Goal: Communication & Community: Answer question/provide support

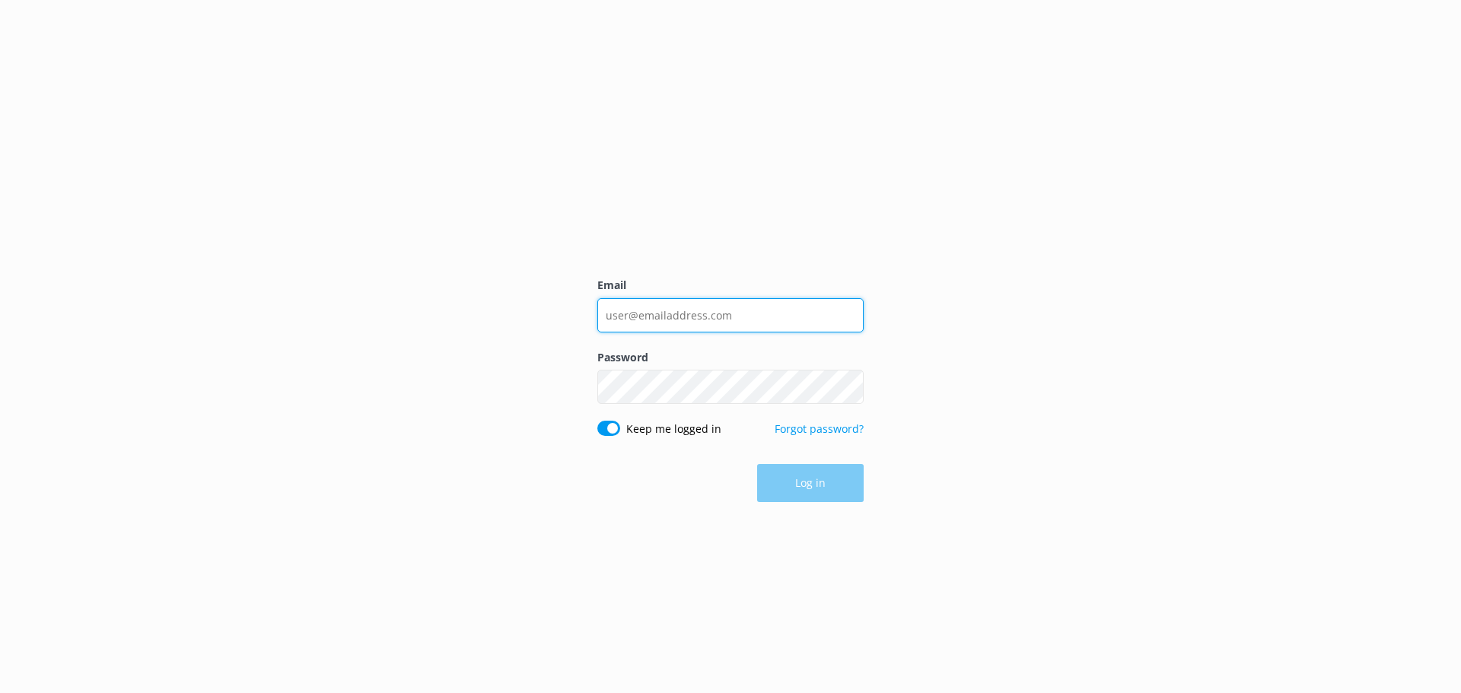
type input "[EMAIL_ADDRESS][DOMAIN_NAME]"
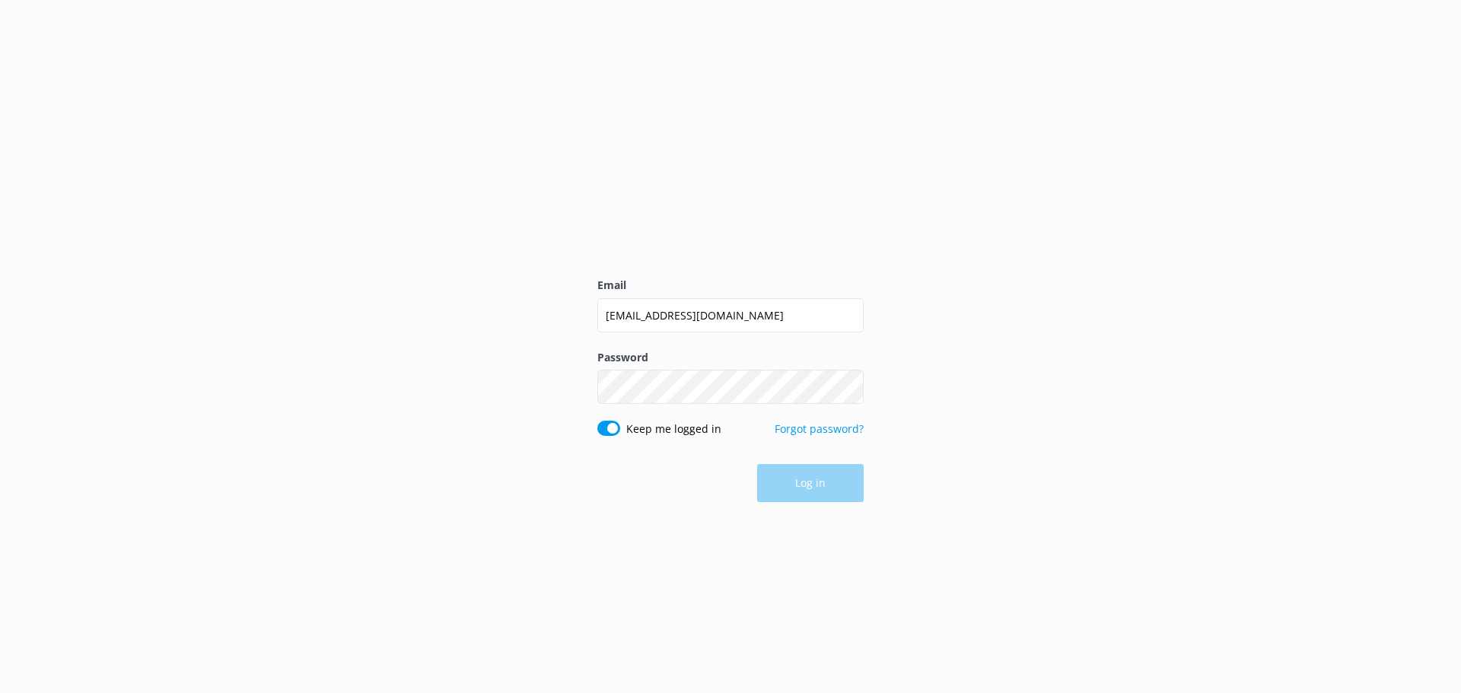
click at [843, 475] on div "Log in" at bounding box center [730, 483] width 266 height 38
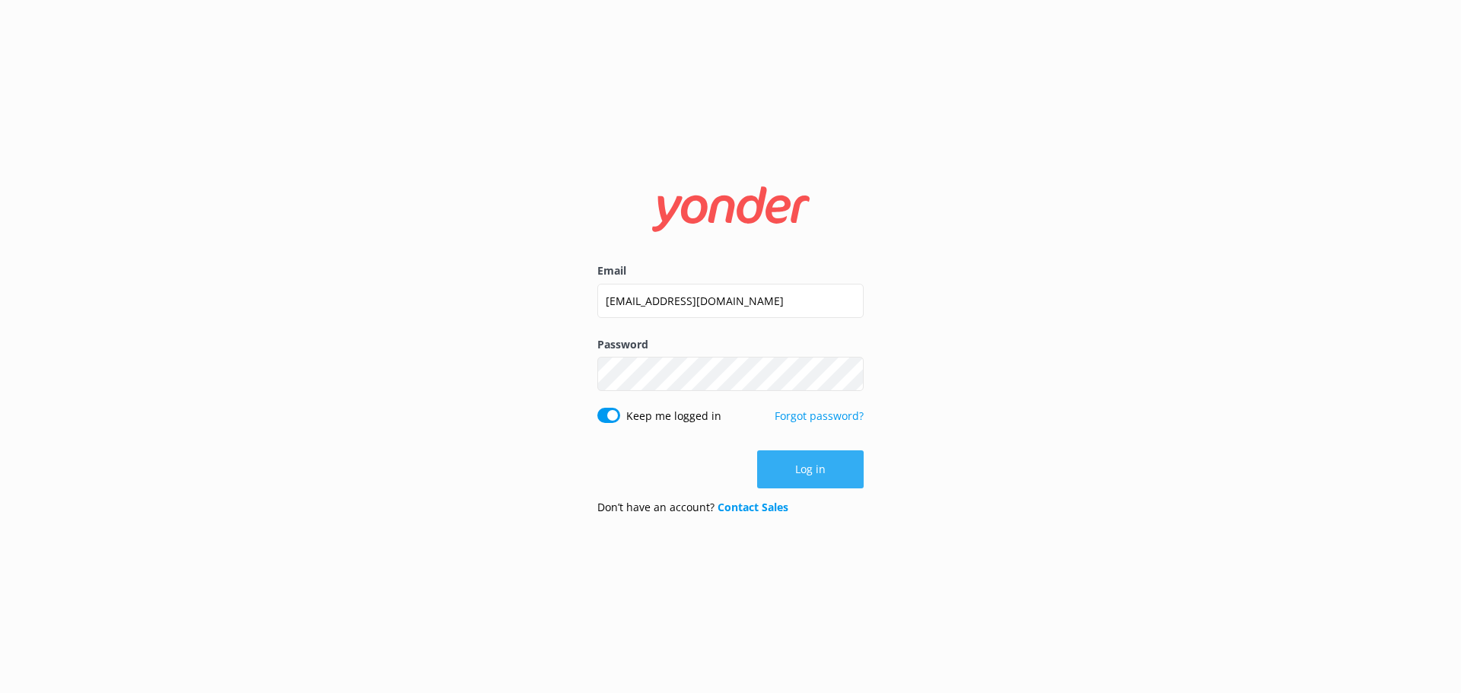
click at [830, 476] on button "Log in" at bounding box center [810, 470] width 107 height 38
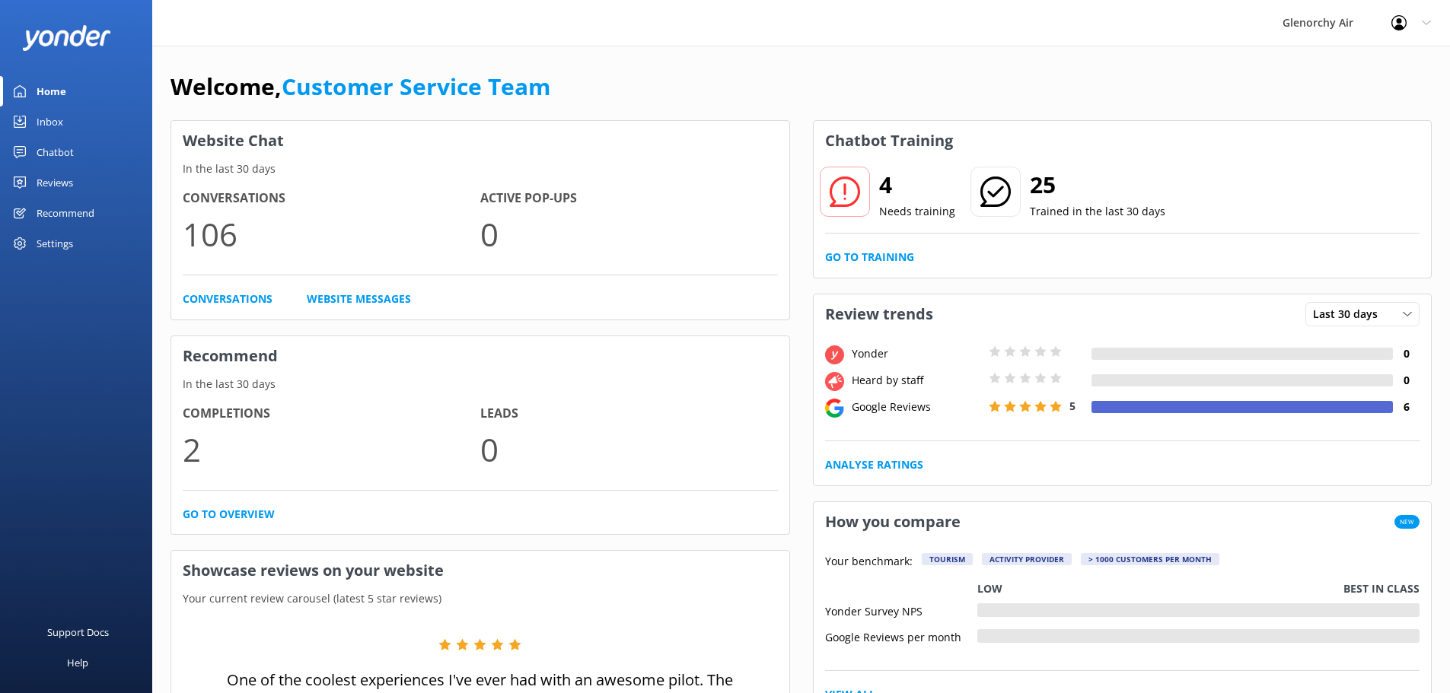
click at [45, 126] on div "Inbox" at bounding box center [50, 122] width 27 height 30
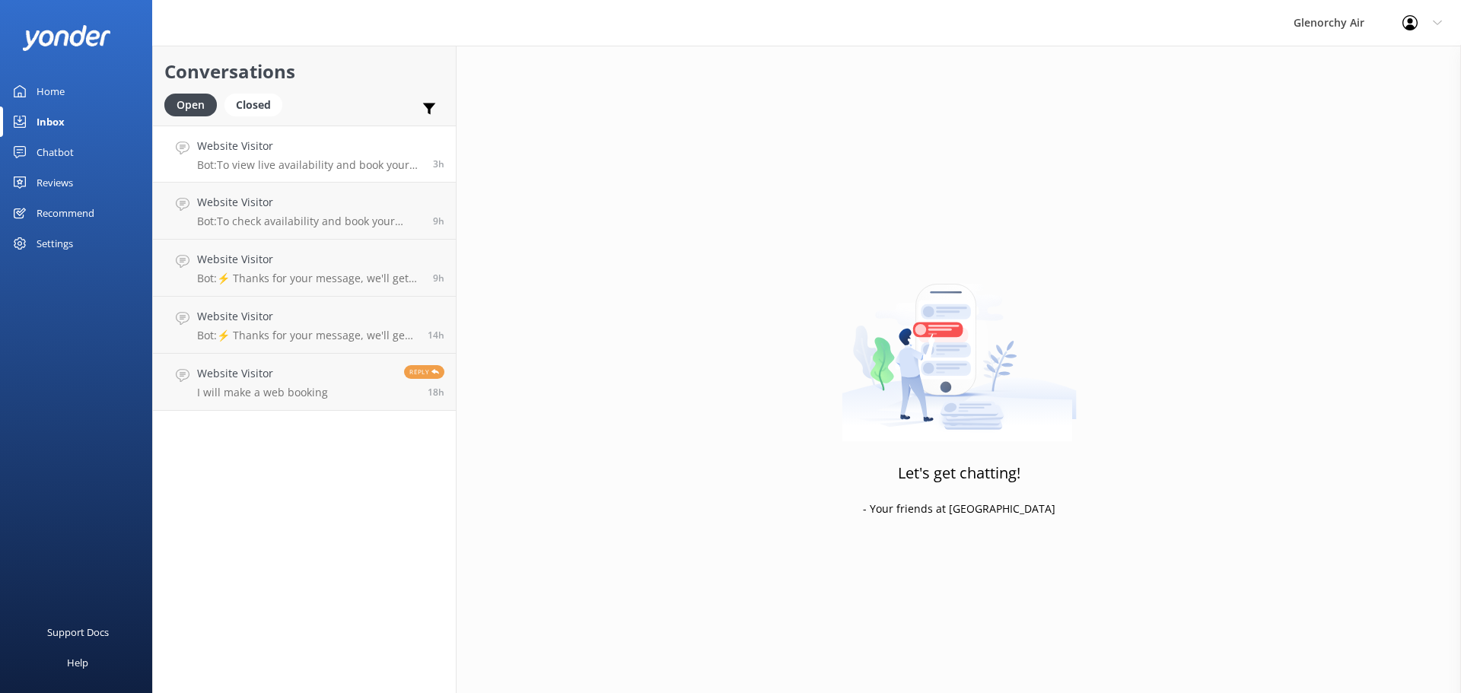
click at [263, 154] on h4 "Website Visitor" at bounding box center [309, 146] width 225 height 17
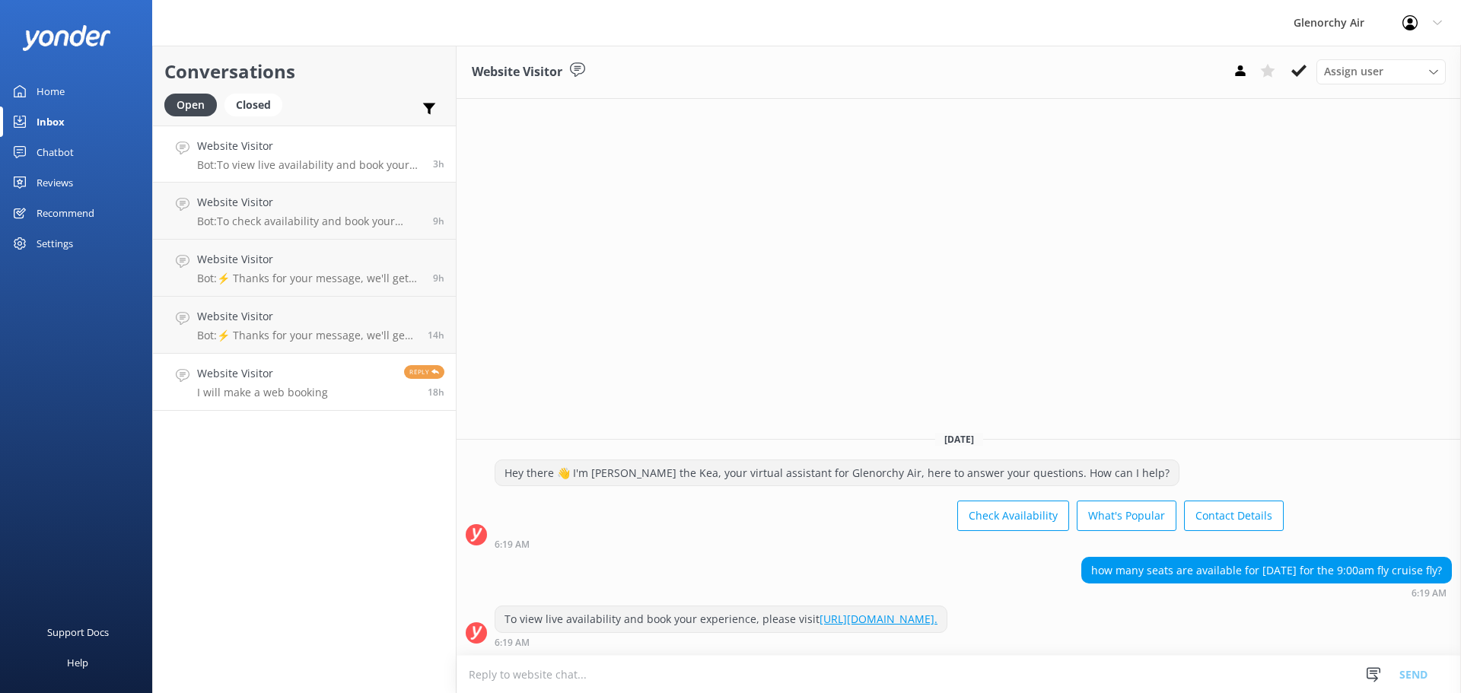
click at [290, 387] on p "I will make a web booking" at bounding box center [262, 393] width 131 height 14
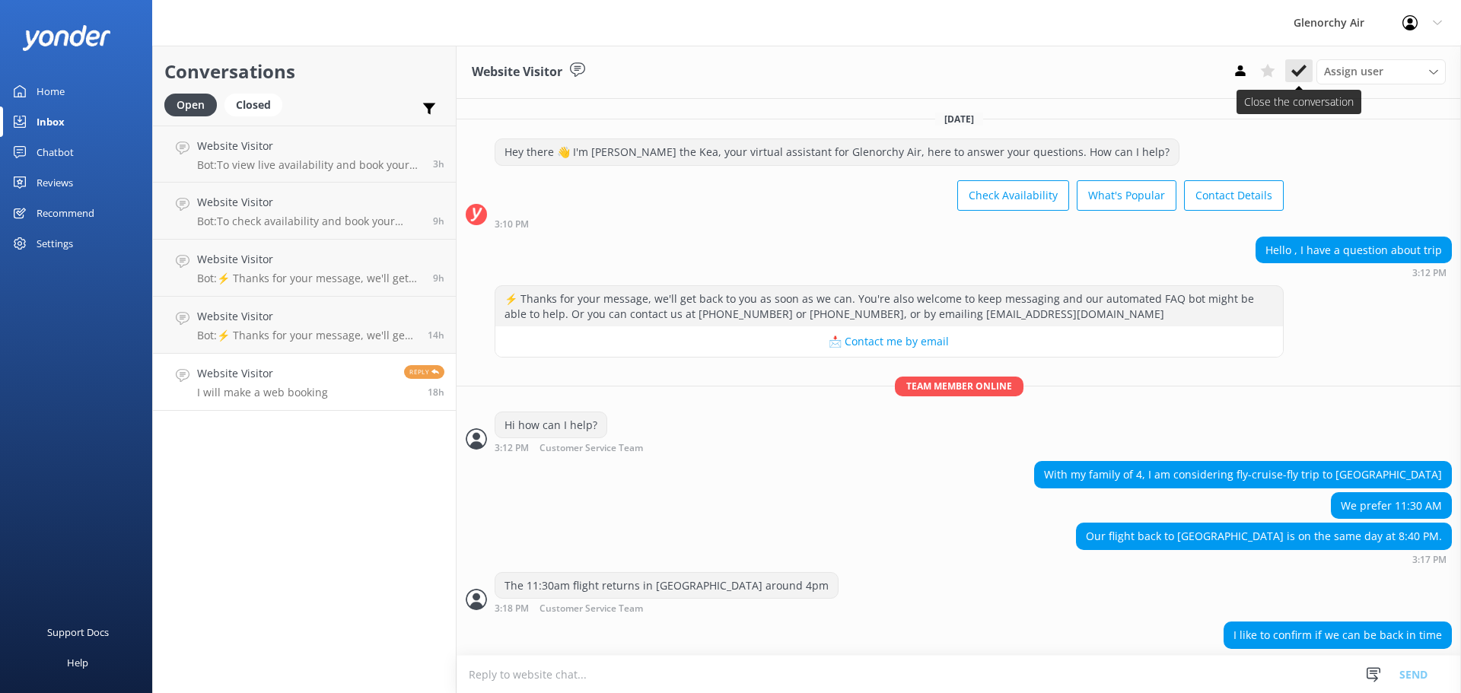
scroll to position [164, 0]
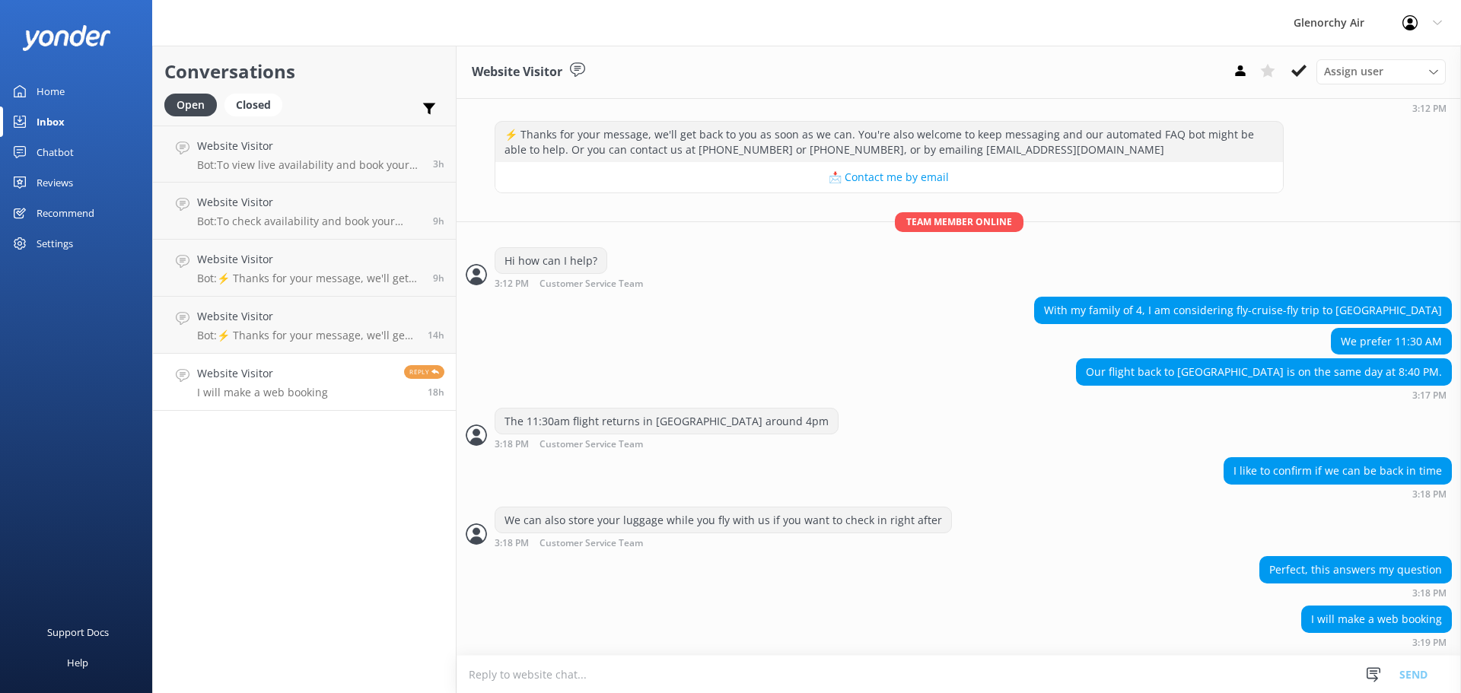
click at [1308, 65] on button at bounding box center [1299, 70] width 27 height 23
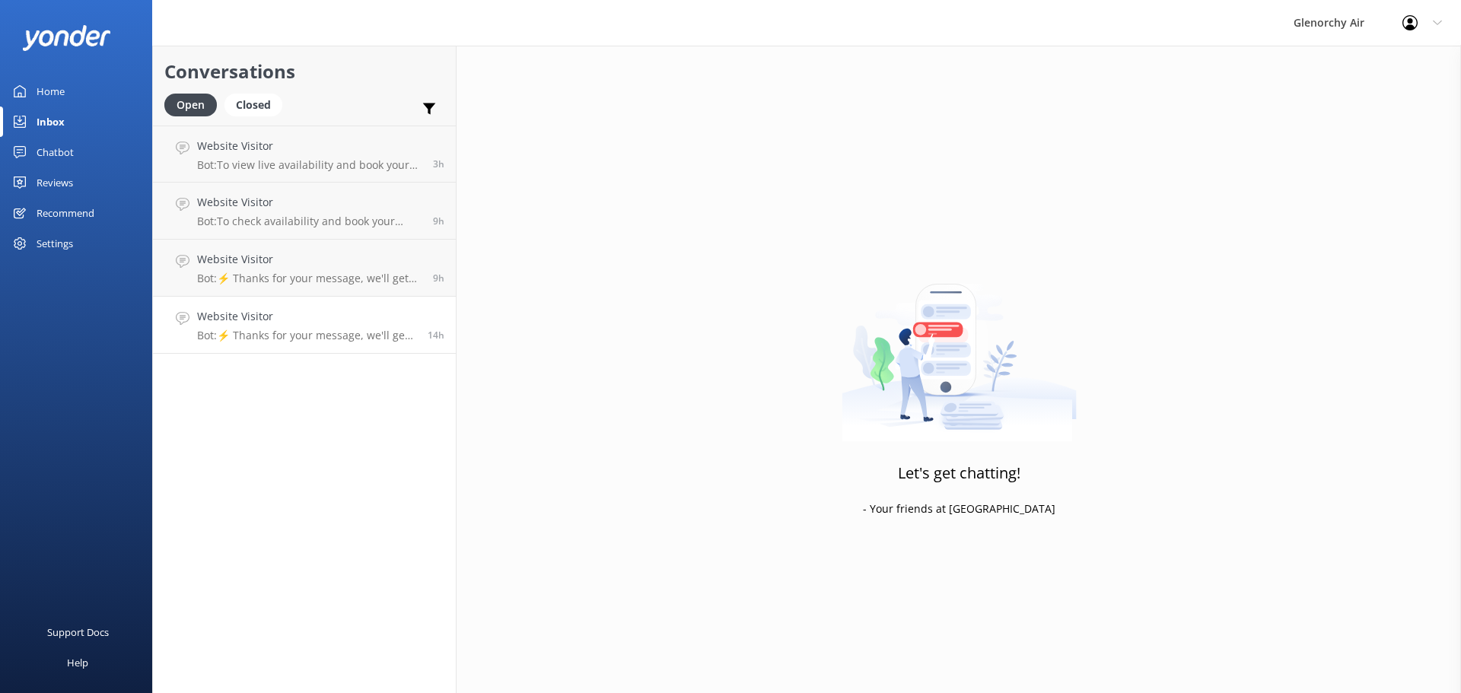
click at [329, 302] on link "Website Visitor Bot: ⚡ Thanks for your message, we'll get back to you as soon a…" at bounding box center [304, 325] width 303 height 57
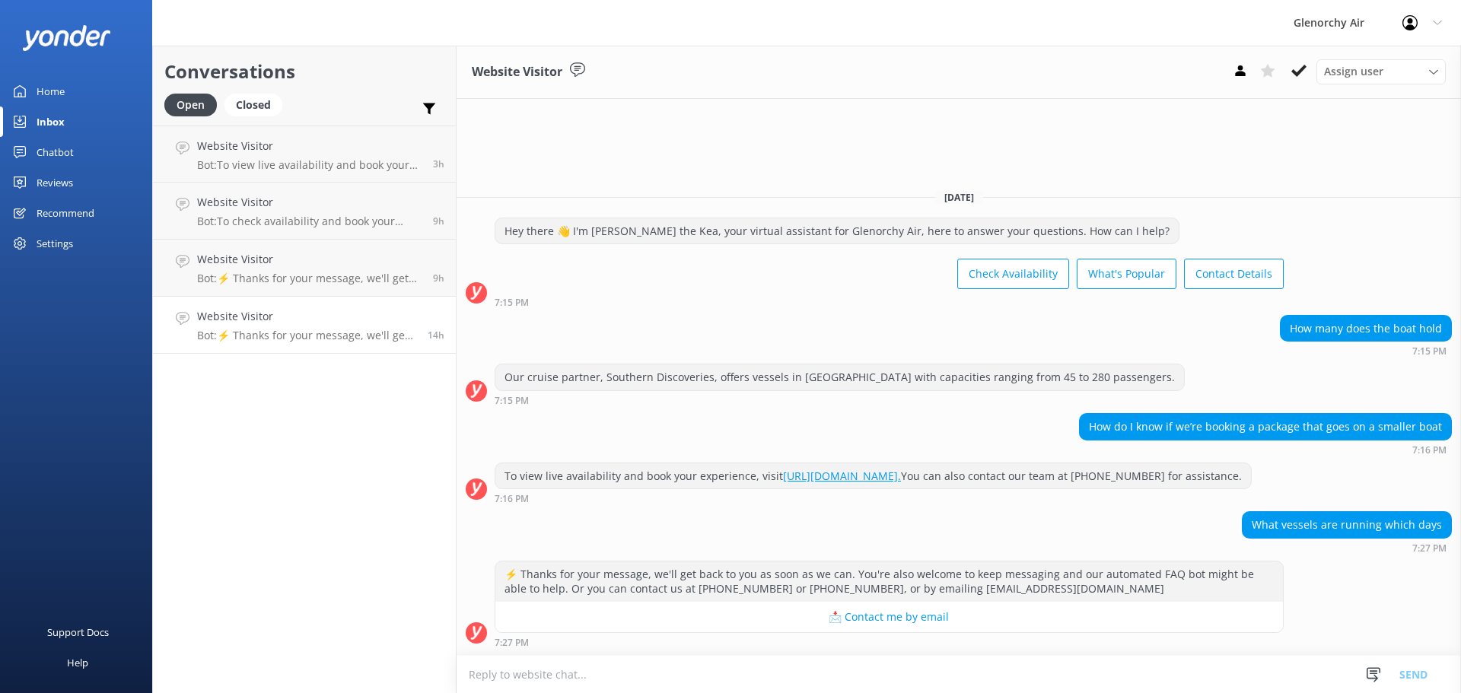
click at [368, 328] on div "Website Visitor Bot: ⚡ Thanks for your message, we'll get back to you as soon a…" at bounding box center [306, 324] width 219 height 33
click at [362, 269] on div "Website Visitor Bot: ⚡ Thanks for your message, we'll get back to you as soon a…" at bounding box center [309, 267] width 225 height 33
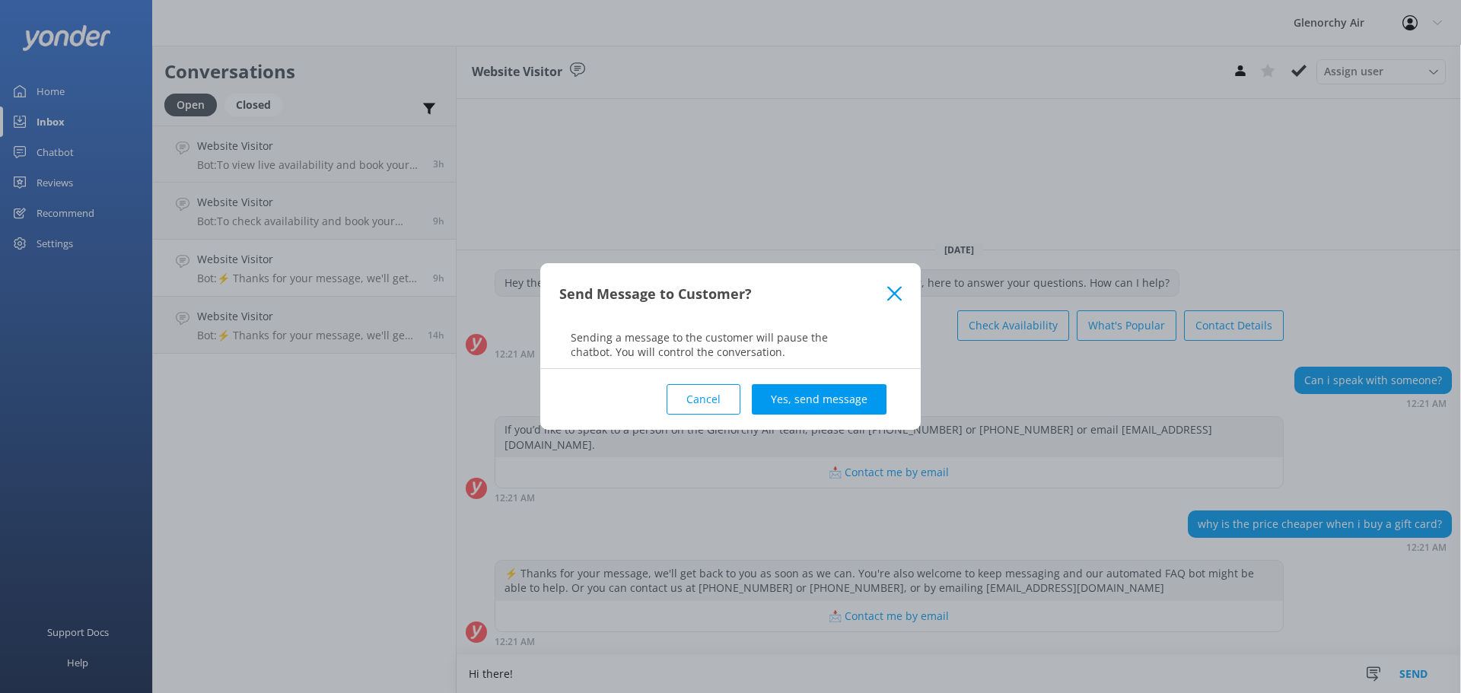
type textarea "Hi there!"
click at [851, 371] on div "Cancel Yes, send message" at bounding box center [730, 399] width 343 height 61
click at [847, 384] on button "Yes, send message" at bounding box center [819, 399] width 135 height 30
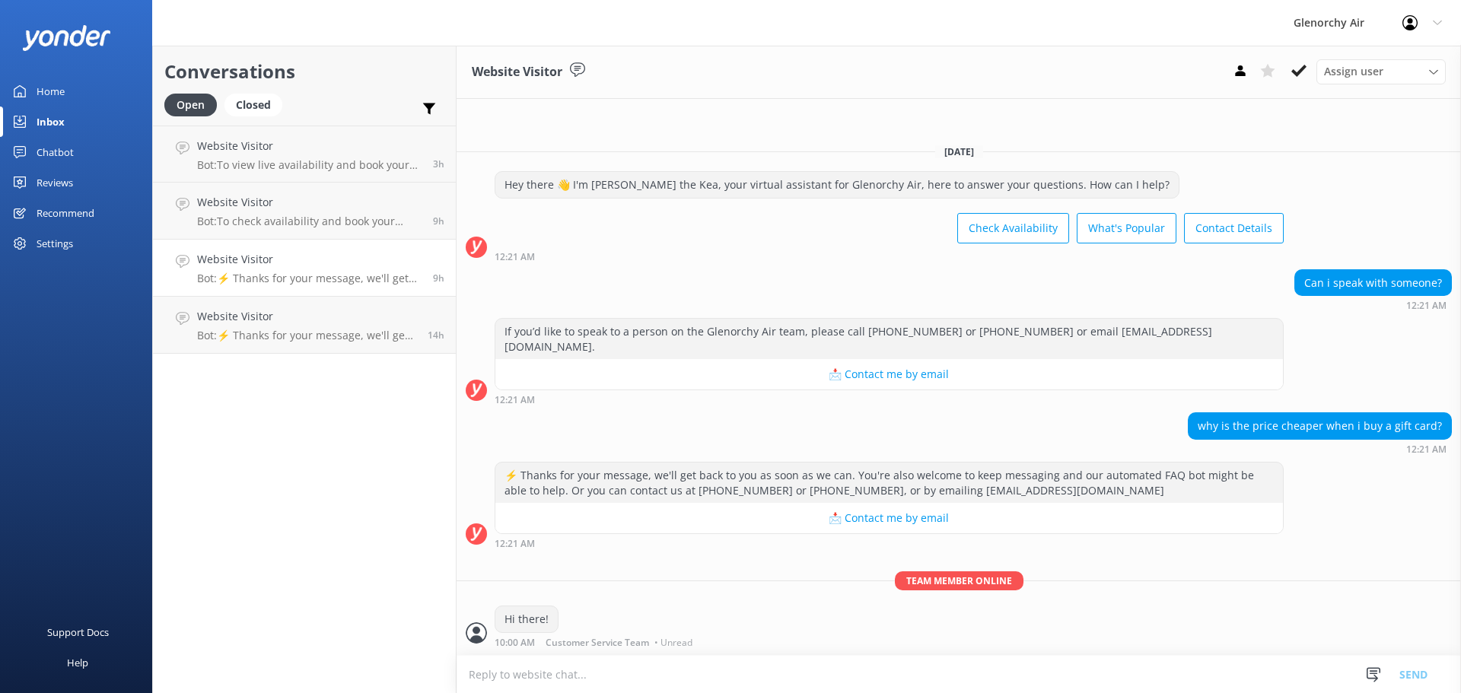
click at [635, 668] on textarea at bounding box center [959, 674] width 1005 height 37
type textarea "The gift cards are priced at the current prices for each product."
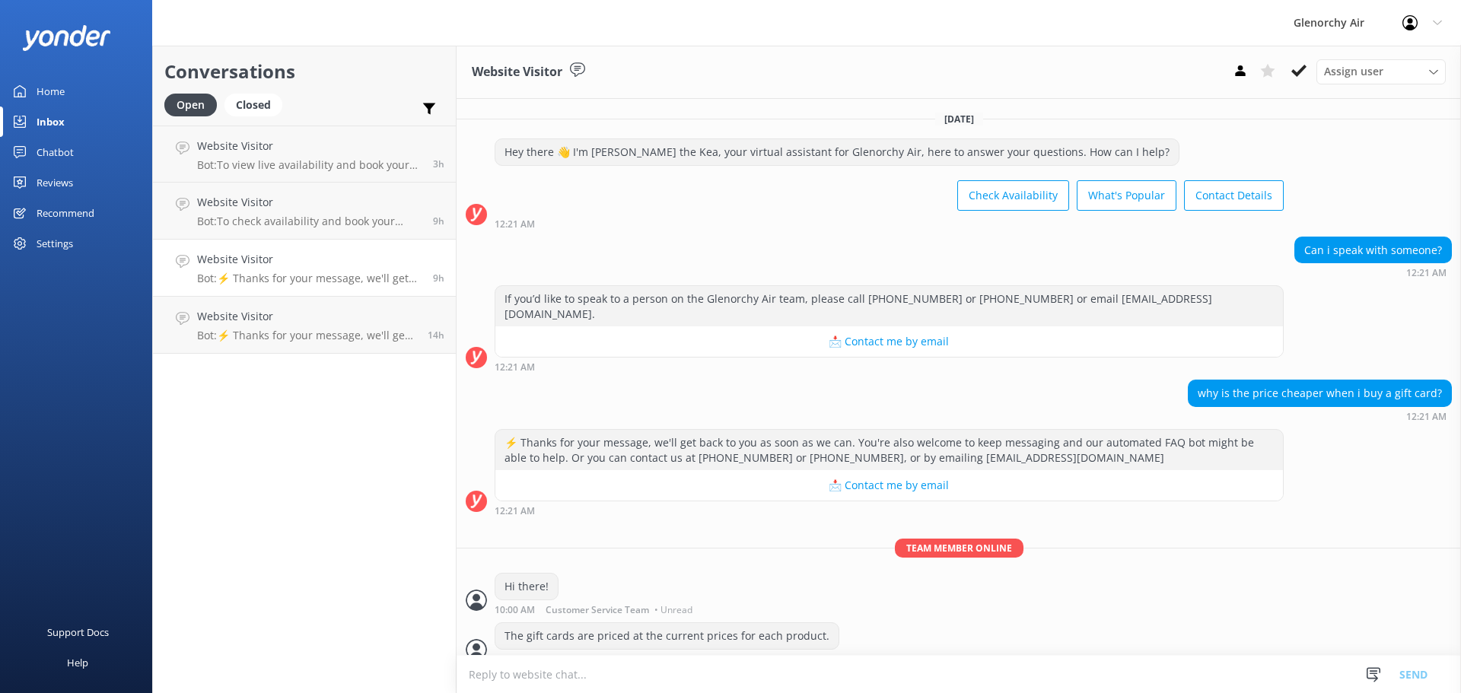
scroll to position [2, 0]
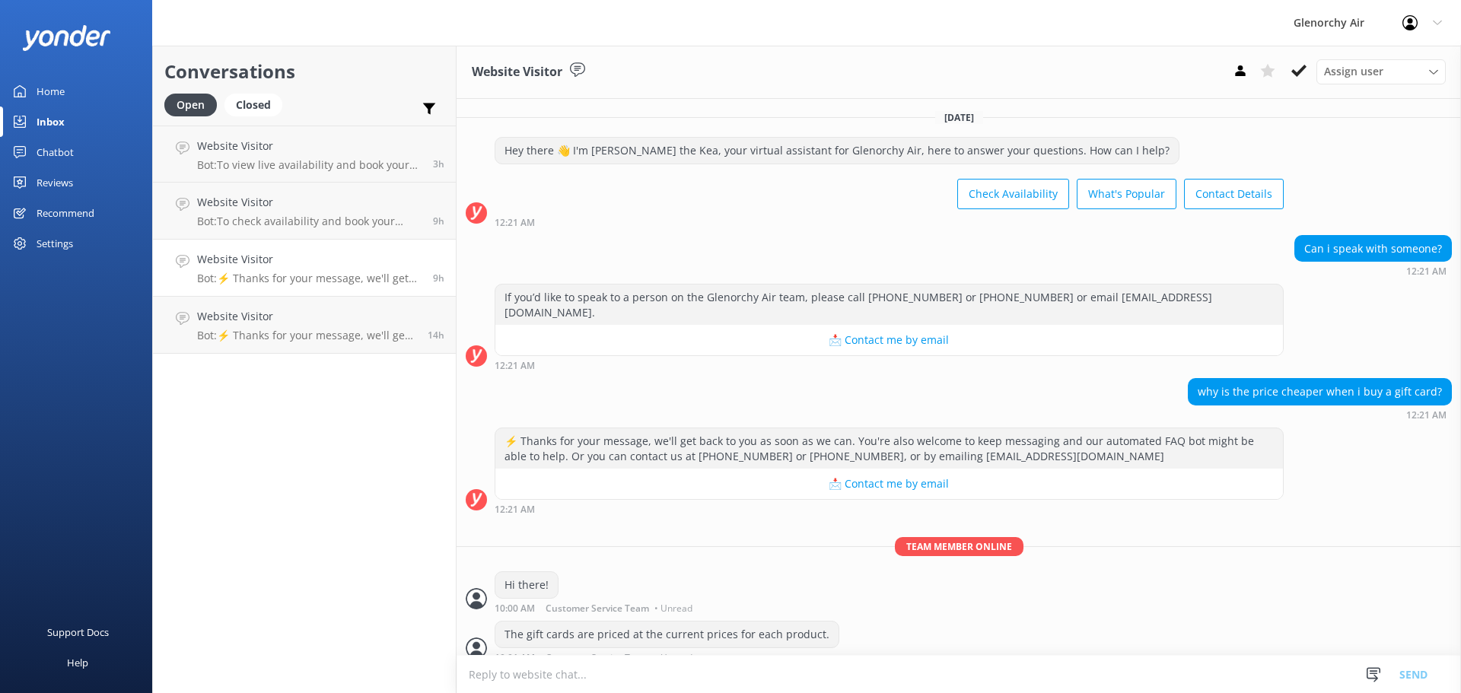
click at [900, 684] on textarea at bounding box center [959, 674] width 1005 height 37
type textarea "If you are looking to book for [DATE] onwards the prices will be differnt"
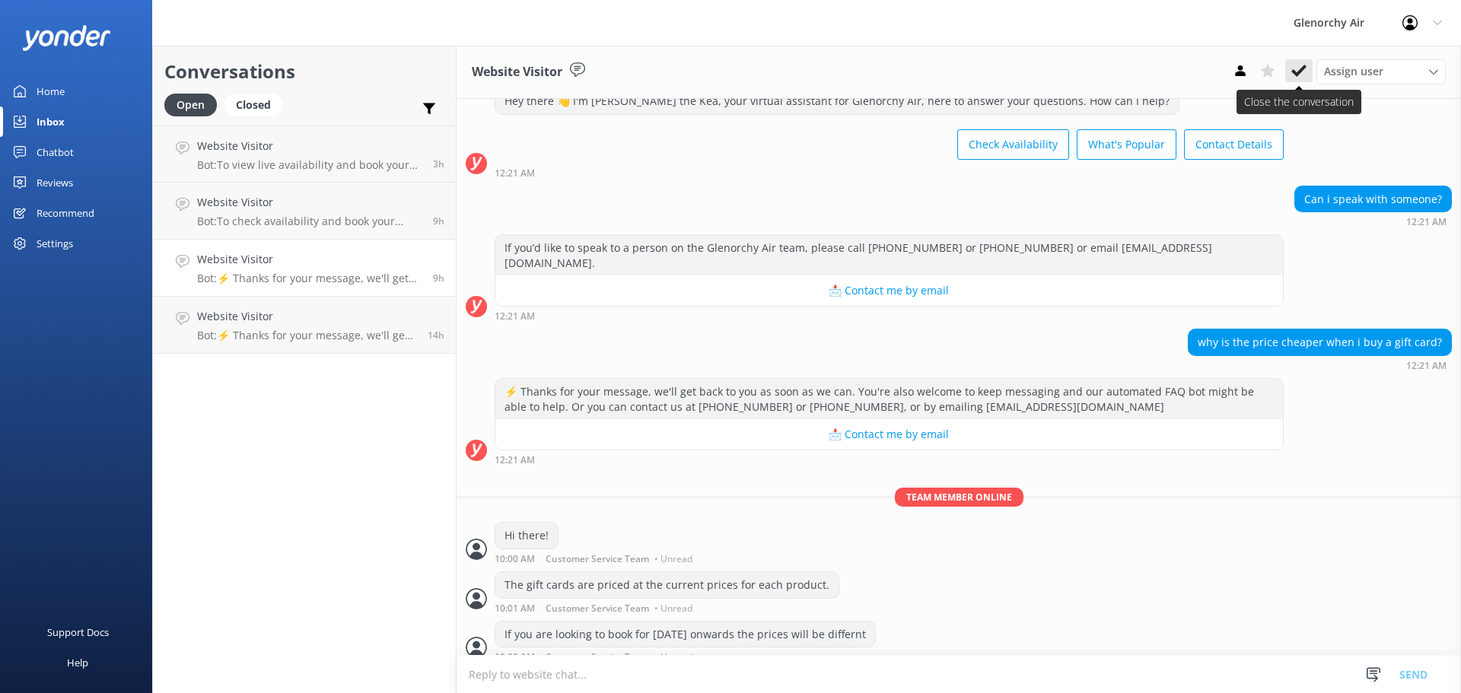
click at [1296, 76] on icon at bounding box center [1299, 70] width 15 height 15
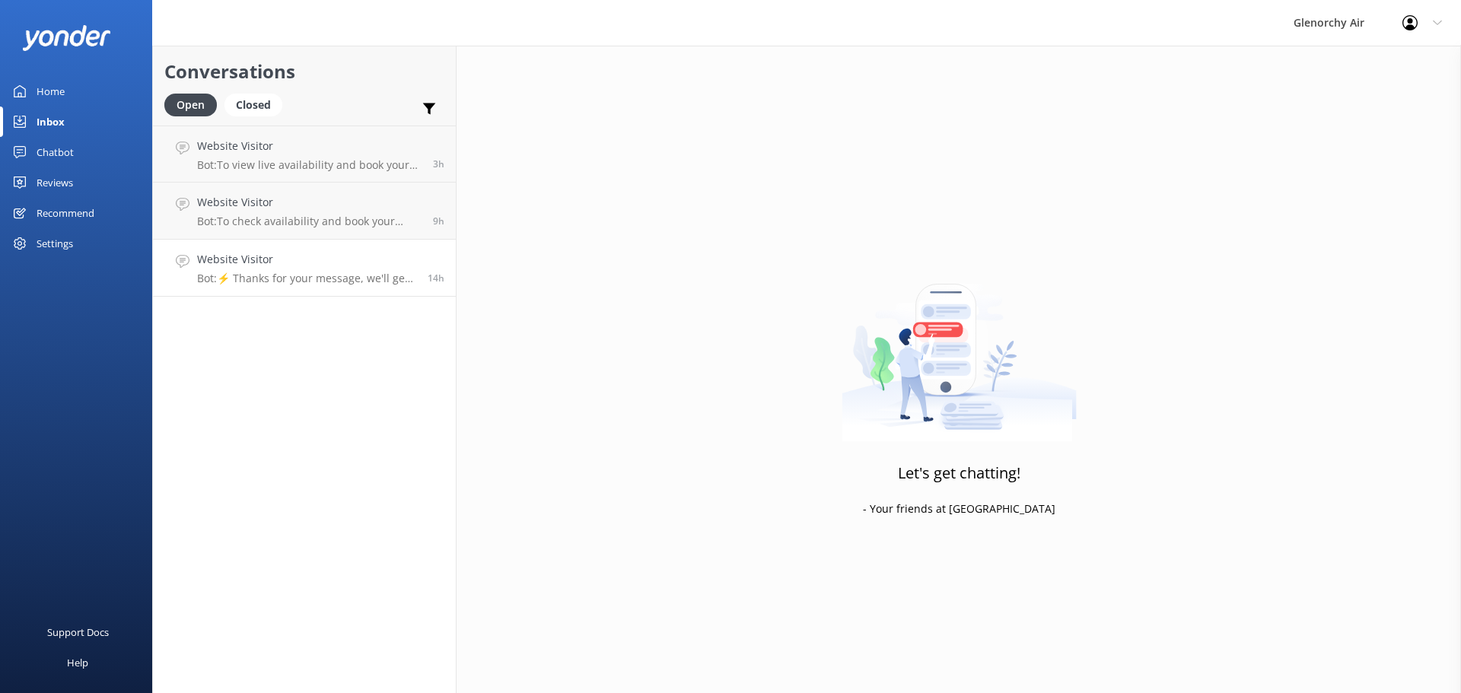
click at [288, 257] on h4 "Website Visitor" at bounding box center [306, 259] width 219 height 17
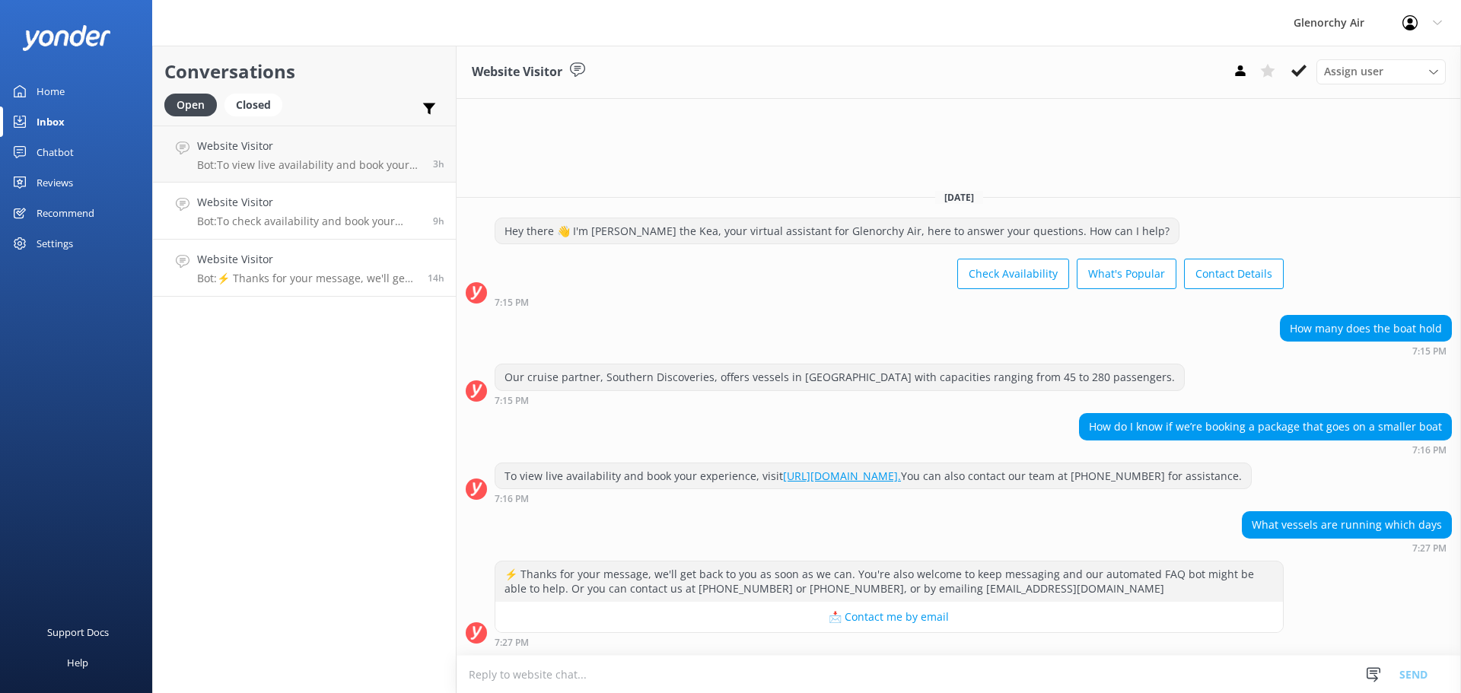
click at [368, 209] on h4 "Website Visitor" at bounding box center [309, 202] width 225 height 17
